Goal: Communication & Community: Participate in discussion

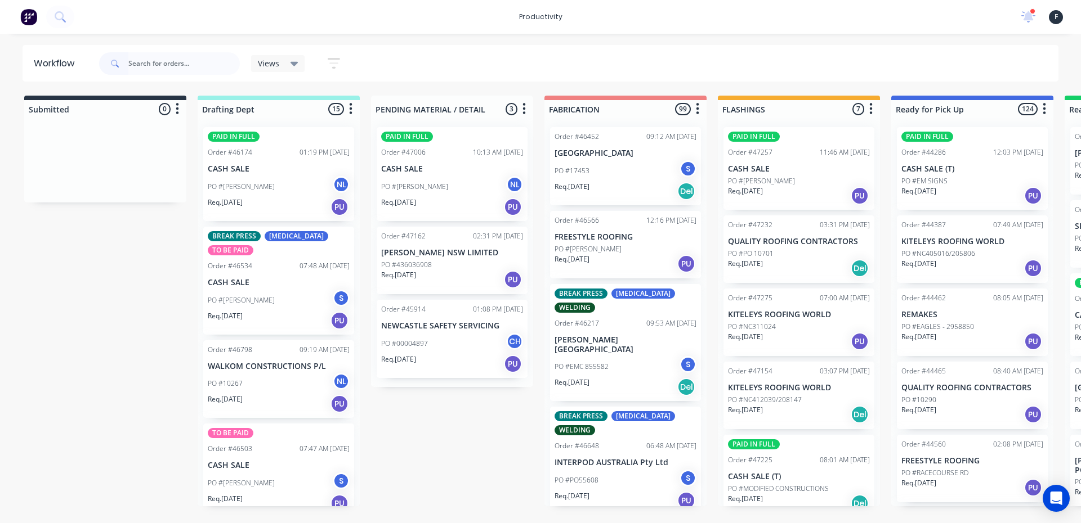
click at [200, 66] on input "text" at bounding box center [183, 63] width 111 height 23
type input "47271"
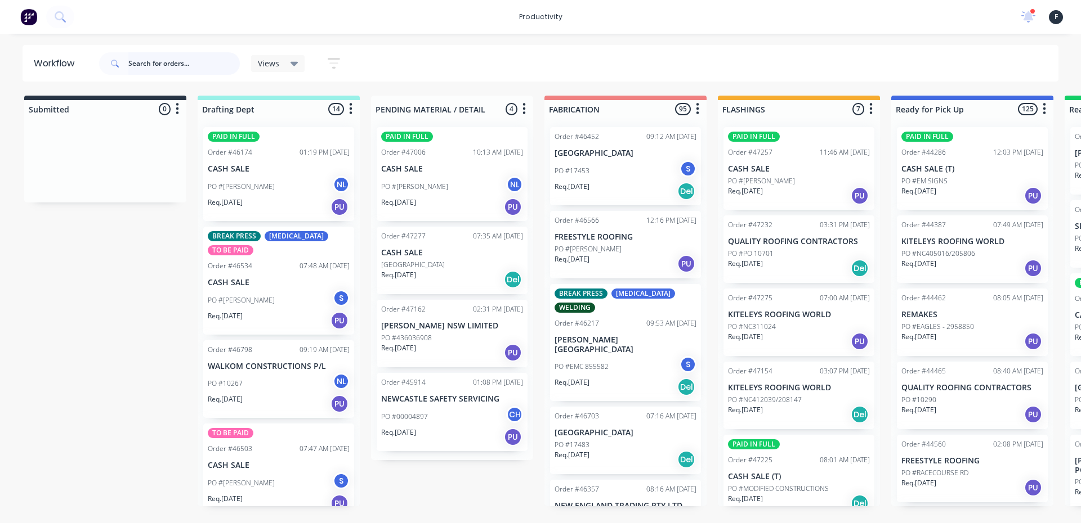
click at [152, 56] on input "text" at bounding box center [183, 63] width 111 height 23
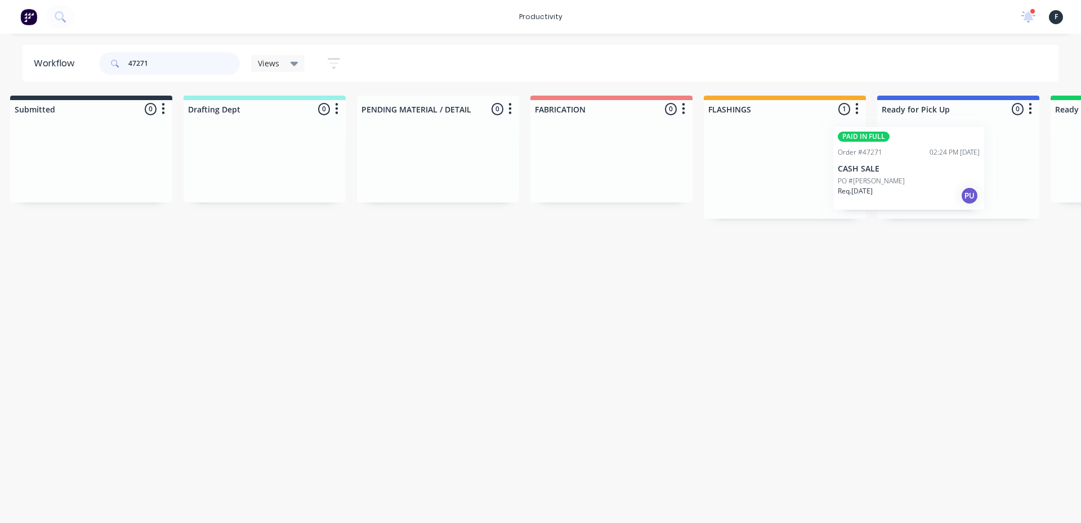
drag, startPoint x: 812, startPoint y: 189, endPoint x: 925, endPoint y: 189, distance: 113.1
click at [925, 189] on div "Submitted 0 Sort By Created date Required date Order number Customer name Most …" at bounding box center [915, 157] width 1877 height 123
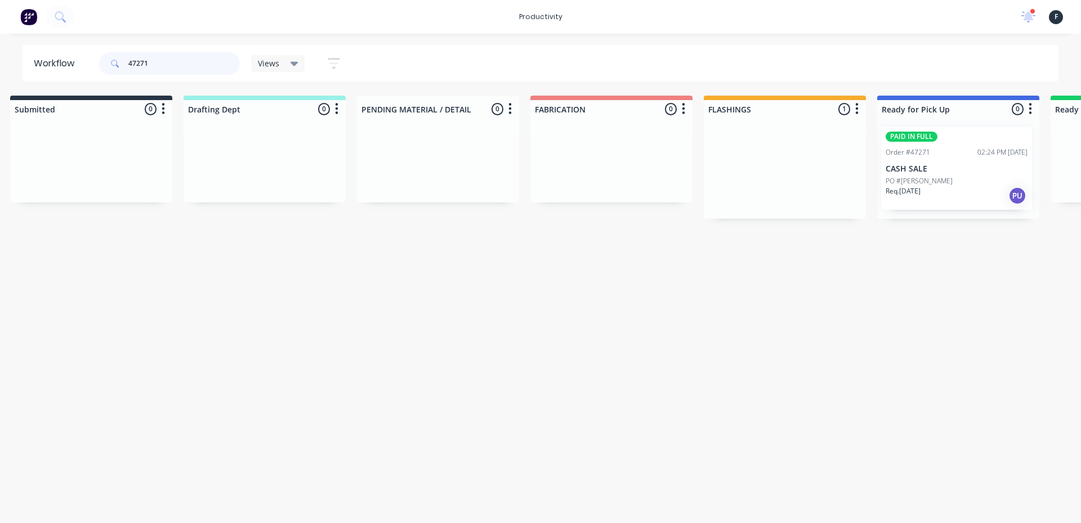
scroll to position [0, 16]
type input "47271"
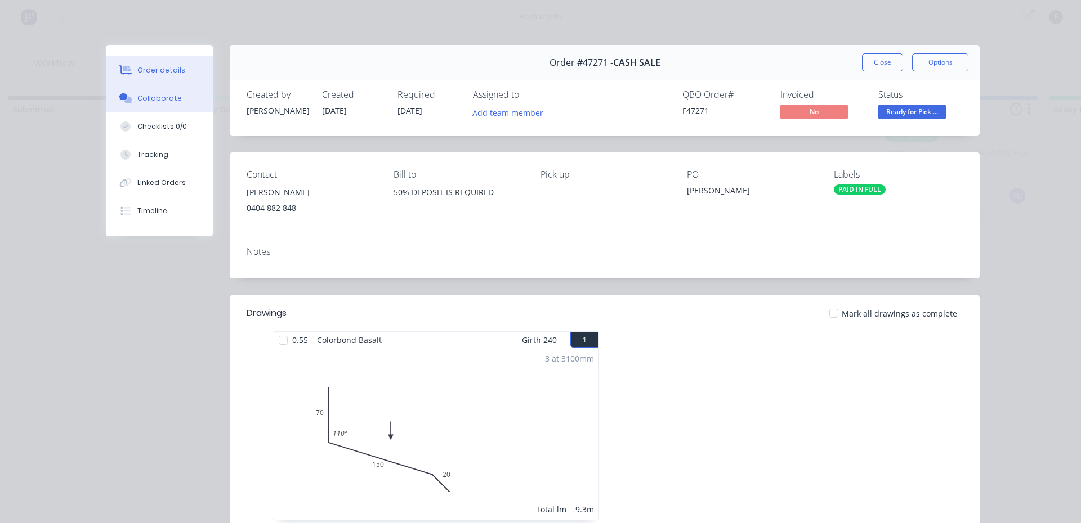
click at [168, 103] on div "Collaborate" at bounding box center [159, 98] width 44 height 10
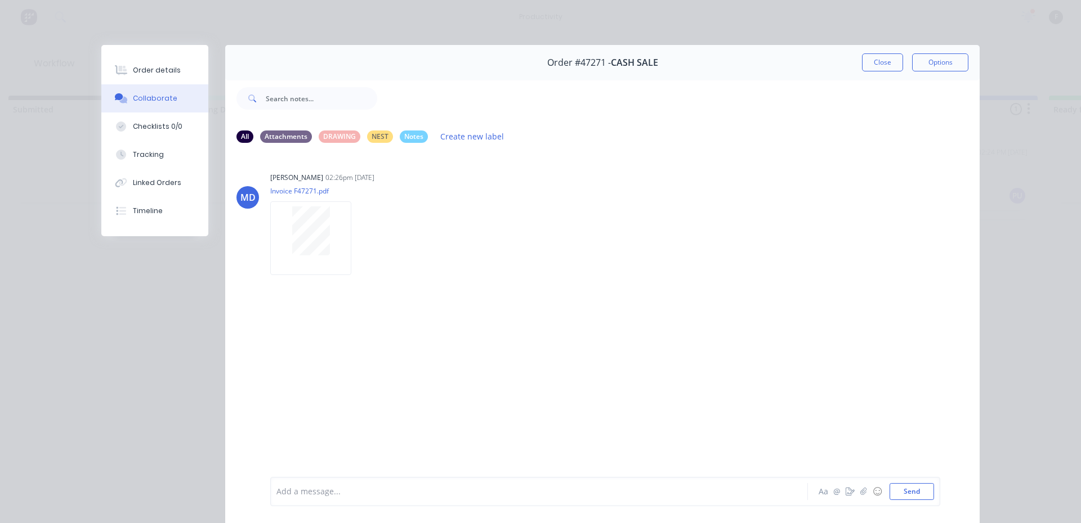
click at [333, 487] on div at bounding box center [523, 492] width 492 height 12
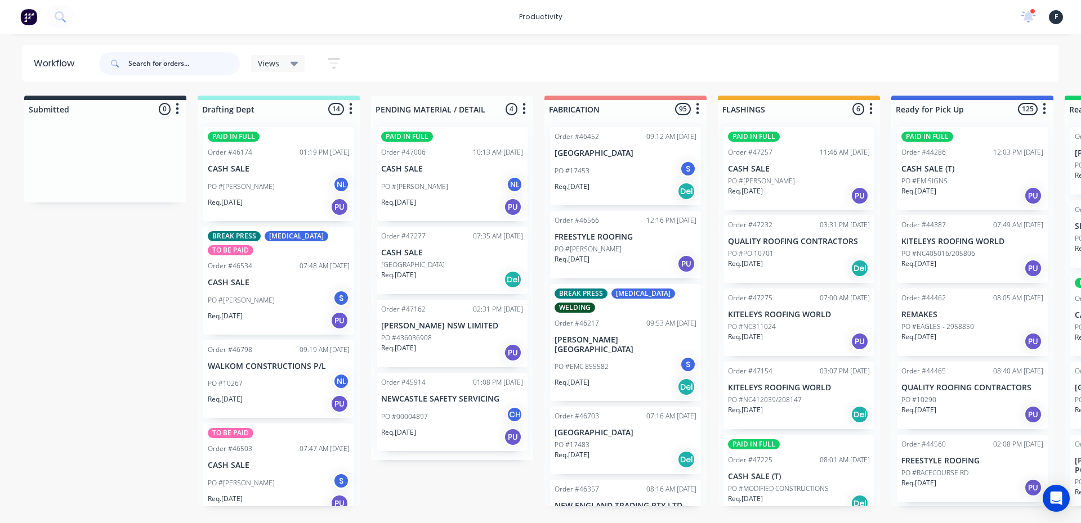
click at [179, 70] on input "text" at bounding box center [183, 63] width 111 height 23
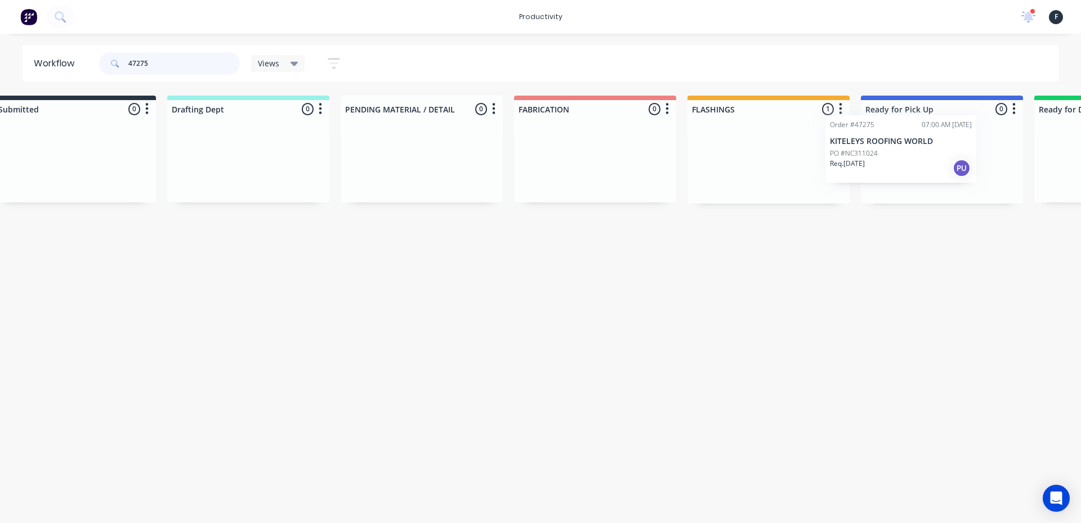
scroll to position [0, 50]
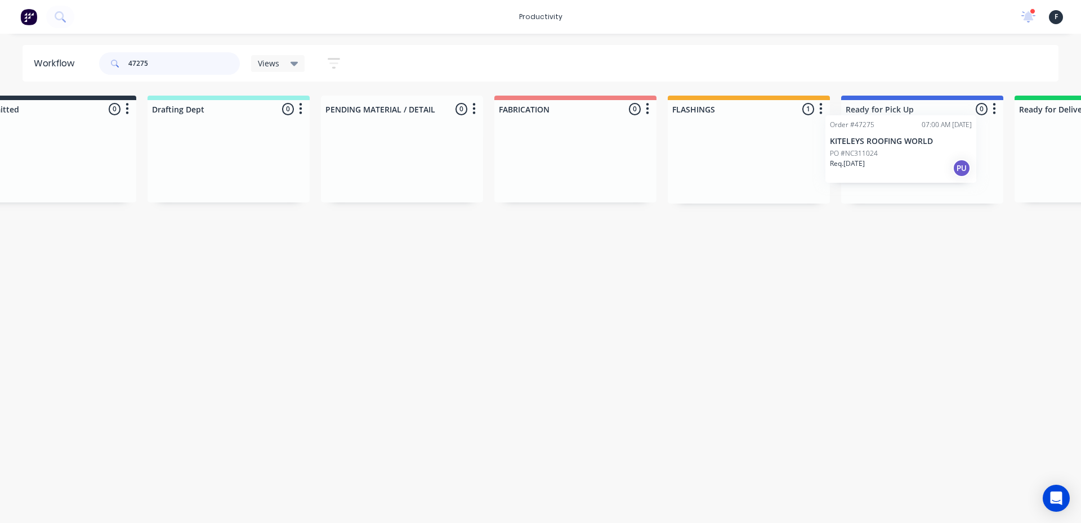
drag, startPoint x: 762, startPoint y: 174, endPoint x: 867, endPoint y: 163, distance: 105.3
click at [867, 163] on div "Submitted 0 Sort By Created date Required date Order number Customer name Most …" at bounding box center [879, 150] width 1877 height 108
type input "47275"
click at [871, 160] on div "Order #47275 07:00 AM 27/08/25 KITELEYS ROOFING WORLD PO #NC311024 Req. 28/08/2…" at bounding box center [922, 161] width 162 height 86
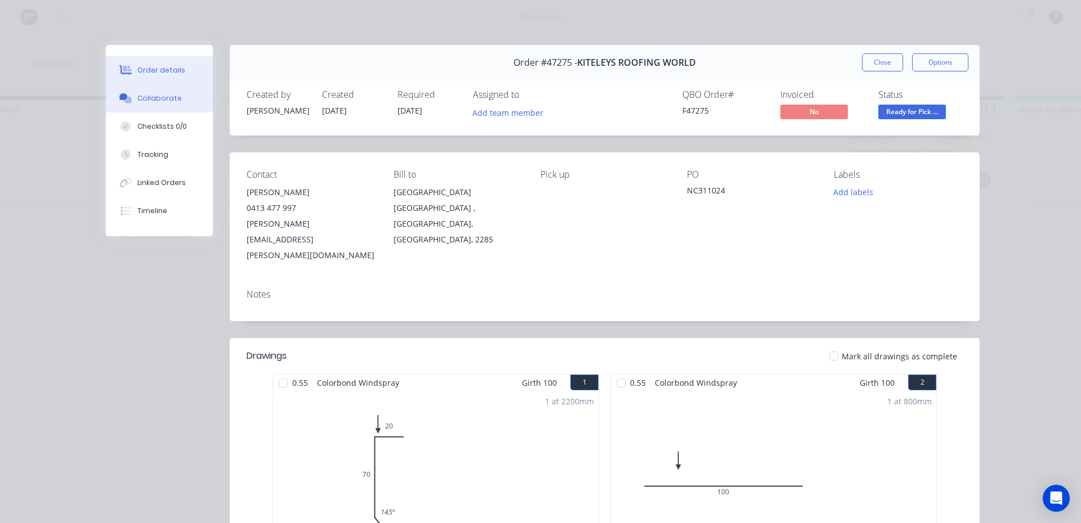
click at [164, 100] on div "Collaborate" at bounding box center [159, 98] width 44 height 10
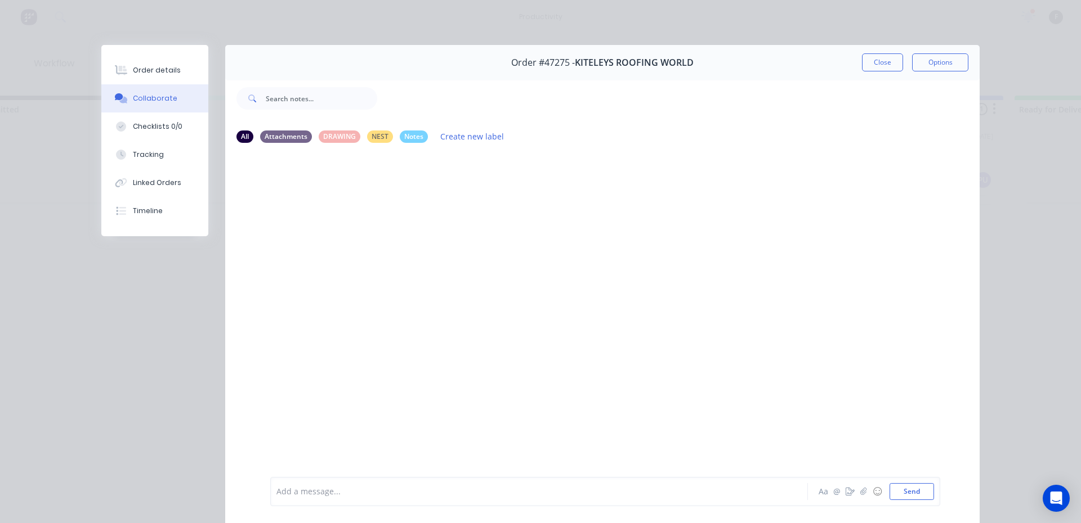
click at [362, 500] on div "Add a message..." at bounding box center [522, 491] width 493 height 17
